Goal: Transaction & Acquisition: Purchase product/service

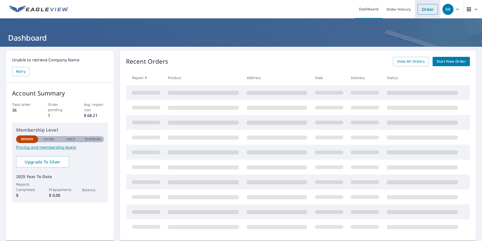
click at [419, 10] on link "Order" at bounding box center [428, 9] width 20 height 11
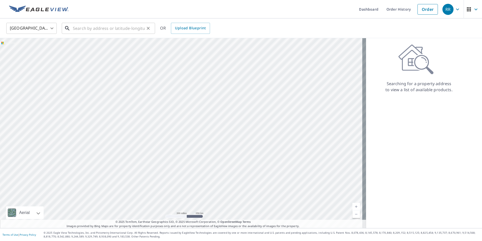
click at [85, 27] on input "text" at bounding box center [109, 28] width 72 height 14
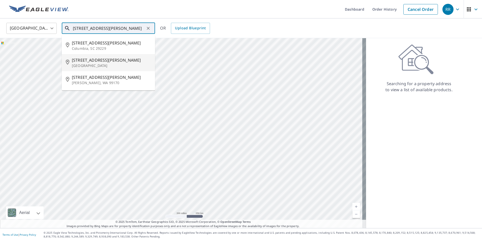
click at [87, 62] on span "[STREET_ADDRESS][PERSON_NAME]" at bounding box center [111, 60] width 79 height 6
type input "[STREET_ADDRESS][PERSON_NAME][PERSON_NAME]"
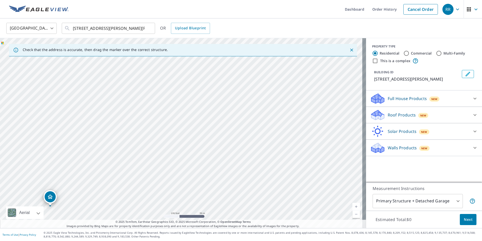
drag, startPoint x: 160, startPoint y: 124, endPoint x: 272, endPoint y: 127, distance: 111.5
click at [272, 127] on div "[STREET_ADDRESS][PERSON_NAME][PERSON_NAME]" at bounding box center [183, 133] width 366 height 190
drag, startPoint x: 214, startPoint y: 144, endPoint x: 226, endPoint y: 105, distance: 40.3
click at [225, 108] on div "[STREET_ADDRESS][PERSON_NAME][PERSON_NAME]" at bounding box center [183, 133] width 366 height 190
click at [420, 114] on span "New" at bounding box center [423, 115] width 6 height 4
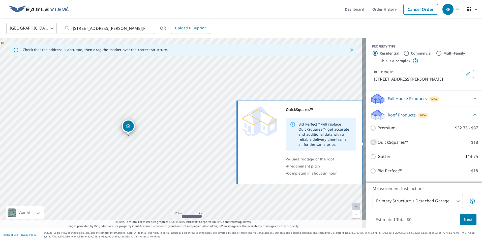
click at [370, 142] on input "QuickSquares™ $18" at bounding box center [374, 142] width 8 height 6
checkbox input "true"
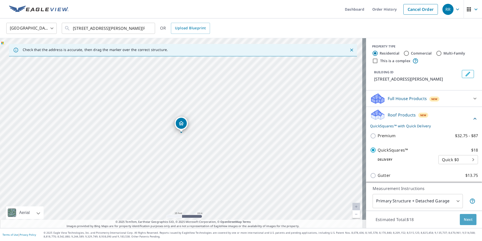
click at [468, 219] on span "Next" at bounding box center [468, 219] width 9 height 6
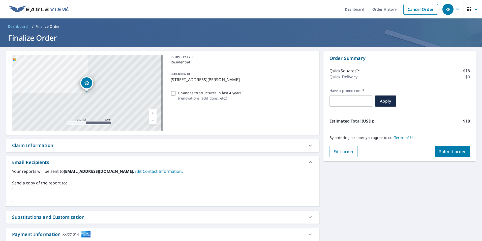
click at [448, 152] on span "Submit order" at bounding box center [452, 152] width 27 height 6
